Goal: Task Accomplishment & Management: Manage account settings

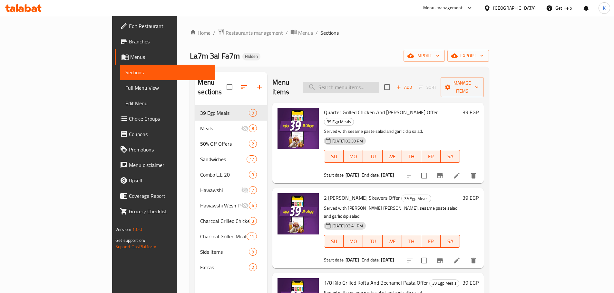
click at [371, 82] on input "search" at bounding box center [341, 87] width 76 height 11
paste input "Krunchy Bucke"
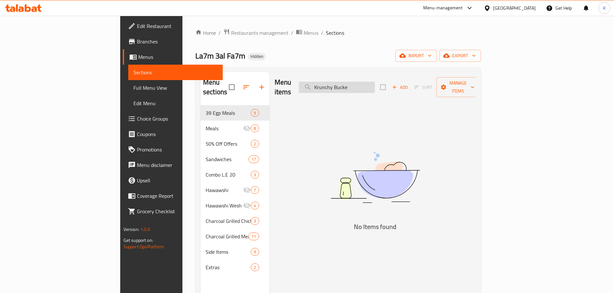
drag, startPoint x: 371, startPoint y: 84, endPoint x: 350, endPoint y: 85, distance: 20.9
click at [350, 85] on input "Krunchy Bucke" at bounding box center [337, 87] width 76 height 11
drag, startPoint x: 379, startPoint y: 83, endPoint x: 405, endPoint y: 79, distance: 26.9
click at [375, 82] on input "Krunchy Bucke" at bounding box center [337, 87] width 76 height 11
click at [375, 85] on input "Krunchy" at bounding box center [337, 87] width 76 height 11
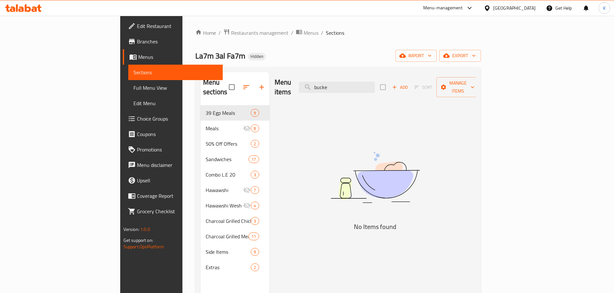
type input "bucket"
paste input "bucket"
type input "bucket"
click at [27, 1] on div "Menu-management [GEOGRAPHIC_DATA] Get Help K" at bounding box center [307, 7] width 614 height 15
click at [24, 8] on icon at bounding box center [23, 8] width 36 height 8
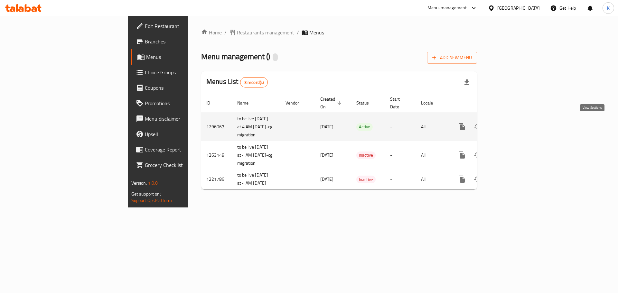
click at [512, 123] on icon "enhanced table" at bounding box center [509, 127] width 8 height 8
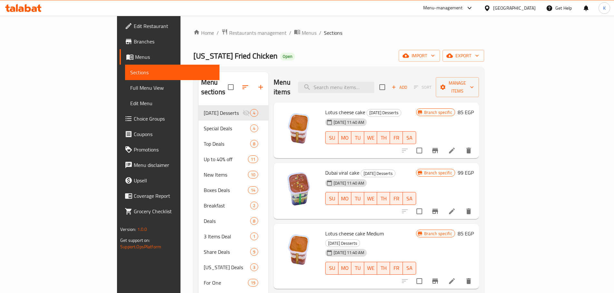
click at [379, 74] on div "Menu items Add Sort Manage items" at bounding box center [375, 87] width 205 height 31
click at [374, 82] on input "search" at bounding box center [336, 87] width 76 height 11
paste input "Krunchy Bucket"
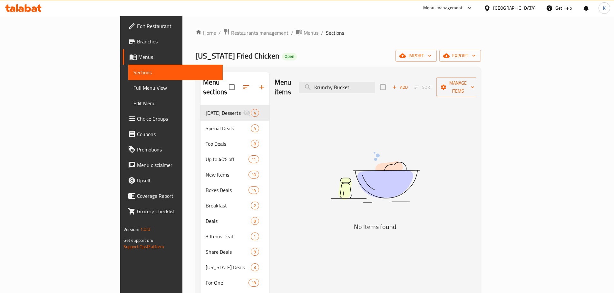
drag, startPoint x: 370, startPoint y: 83, endPoint x: 174, endPoint y: 77, distance: 195.9
click at [200, 77] on div "Menu sections Ramadan Desserts 4 Special Deals 4 Top Deals 8 Up to 40% off 11 N…" at bounding box center [337, 218] width 275 height 293
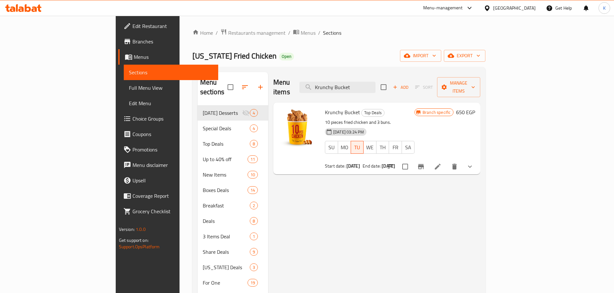
type input "Krunchy Bucket"
click at [446, 162] on li at bounding box center [437, 167] width 18 height 12
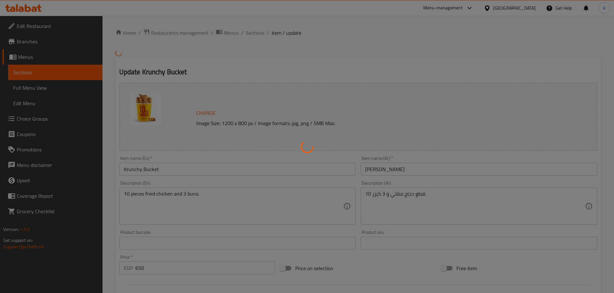
type input "اختايرك للطعم"
type input "1"
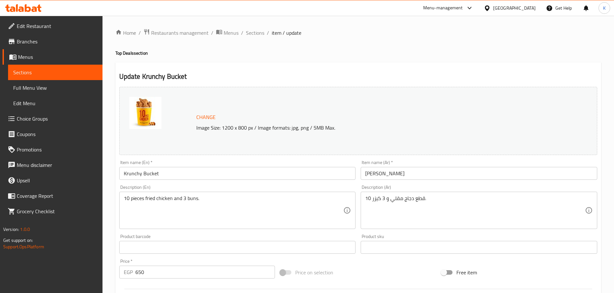
click at [63, 46] on link "Branches" at bounding box center [53, 41] width 100 height 15
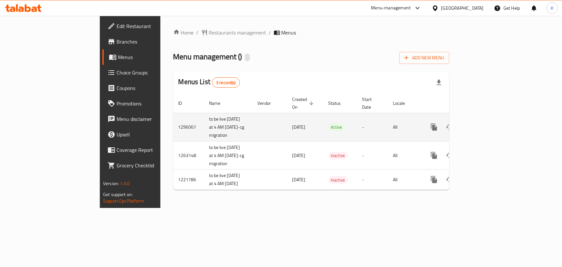
click at [483, 124] on icon "enhanced table" at bounding box center [481, 127] width 6 height 6
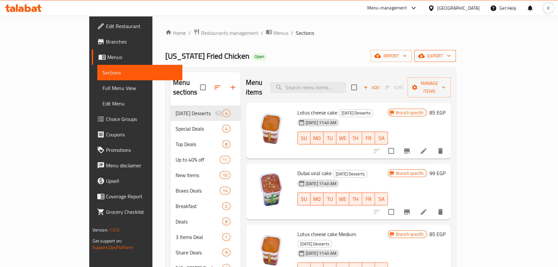
click at [456, 54] on button "export" at bounding box center [435, 56] width 42 height 12
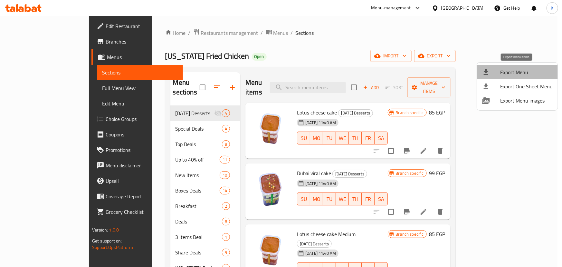
click at [529, 73] on span "Export Menu" at bounding box center [526, 72] width 53 height 8
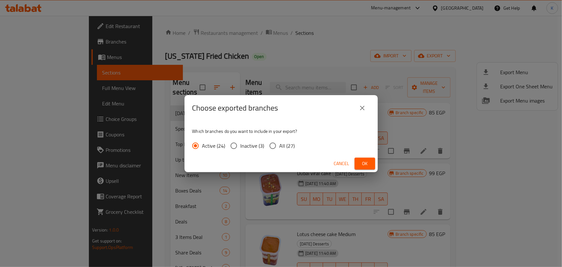
click at [291, 144] on span "All (27)" at bounding box center [287, 146] width 15 height 8
click at [280, 144] on input "All (27)" at bounding box center [273, 146] width 14 height 14
radio input "true"
click at [371, 163] on button "Ok" at bounding box center [365, 164] width 21 height 12
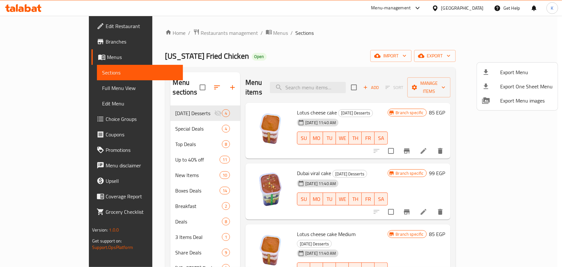
click at [354, 50] on div at bounding box center [281, 133] width 562 height 267
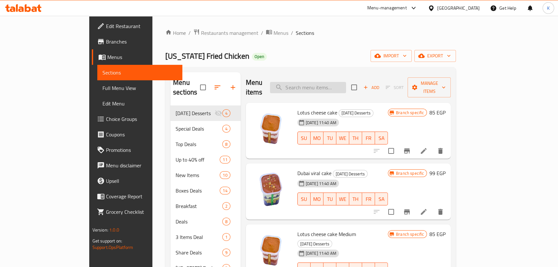
click at [334, 82] on input "search" at bounding box center [308, 87] width 76 height 11
click at [35, 9] on icon at bounding box center [34, 8] width 5 height 5
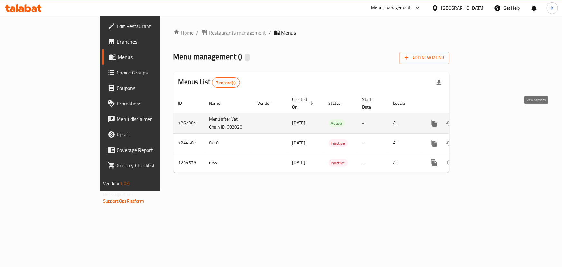
click at [484, 119] on icon "enhanced table" at bounding box center [481, 123] width 8 height 8
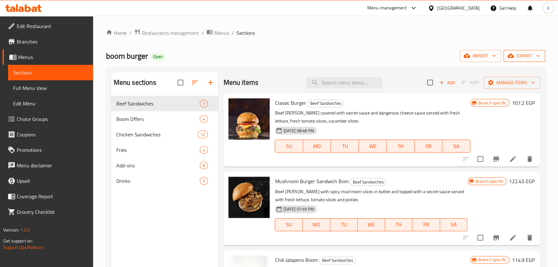
click at [529, 51] on button "export" at bounding box center [524, 56] width 42 height 12
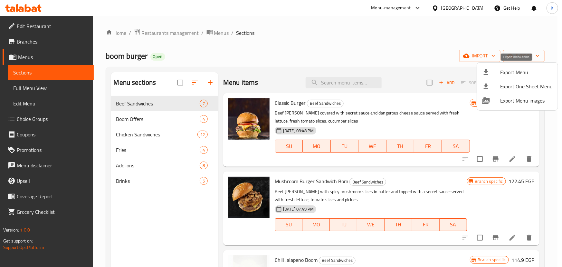
click at [519, 69] on span "Export Menu" at bounding box center [526, 72] width 53 height 8
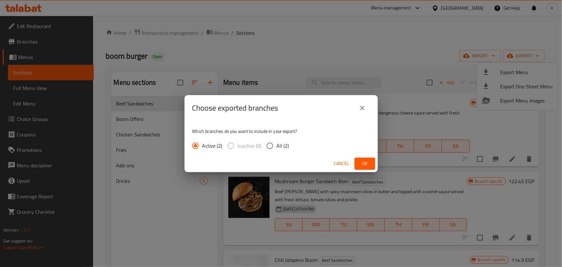
click at [281, 151] on label "All (2)" at bounding box center [276, 146] width 26 height 14
click at [277, 151] on input "All (2)" at bounding box center [270, 146] width 14 height 14
radio input "true"
click at [358, 163] on button "Ok" at bounding box center [365, 164] width 21 height 12
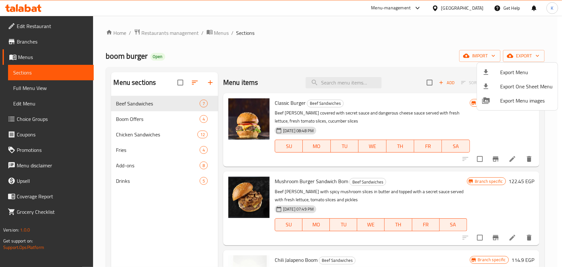
click at [64, 44] on div at bounding box center [281, 133] width 562 height 267
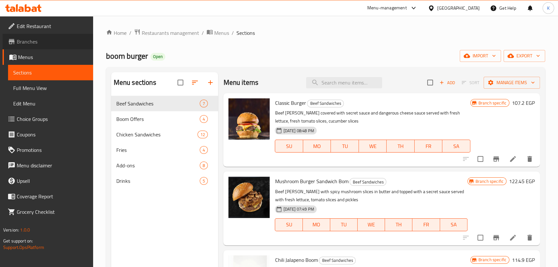
click at [64, 44] on span "Branches" at bounding box center [52, 42] width 71 height 8
